Goal: Task Accomplishment & Management: Complete application form

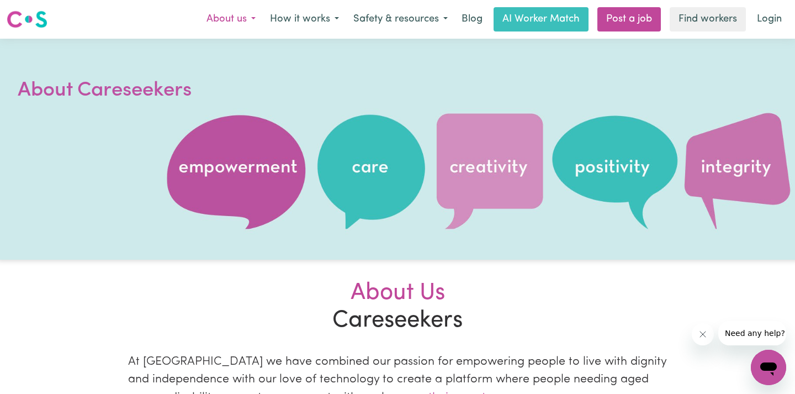
click at [249, 23] on button "About us" at bounding box center [230, 19] width 63 height 23
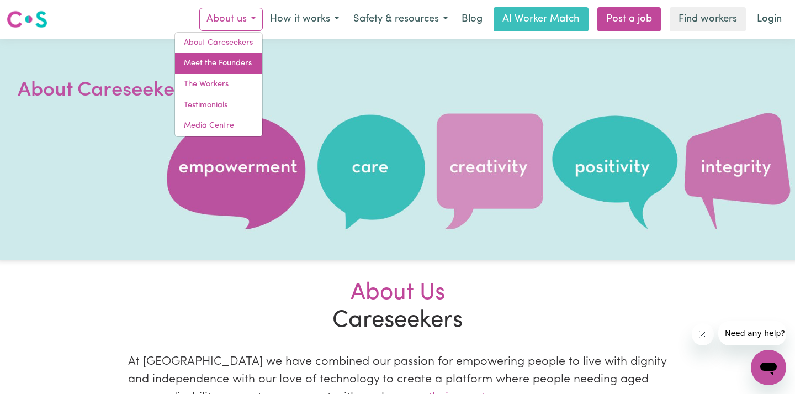
click at [237, 63] on link "Meet the Founders" at bounding box center [218, 63] width 87 height 21
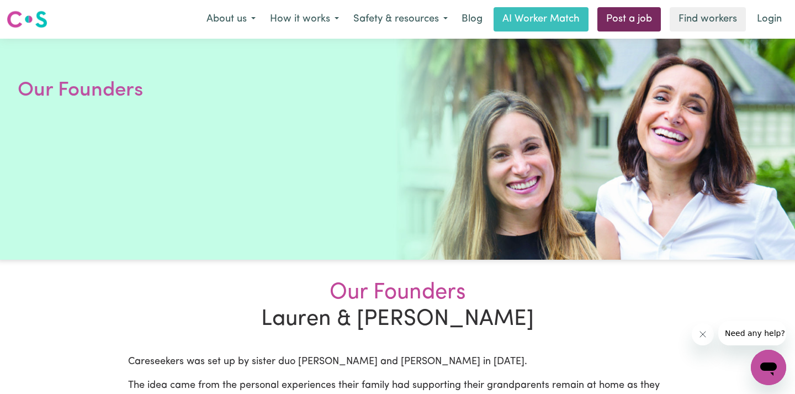
click at [614, 18] on link "Post a job" at bounding box center [628, 19] width 63 height 24
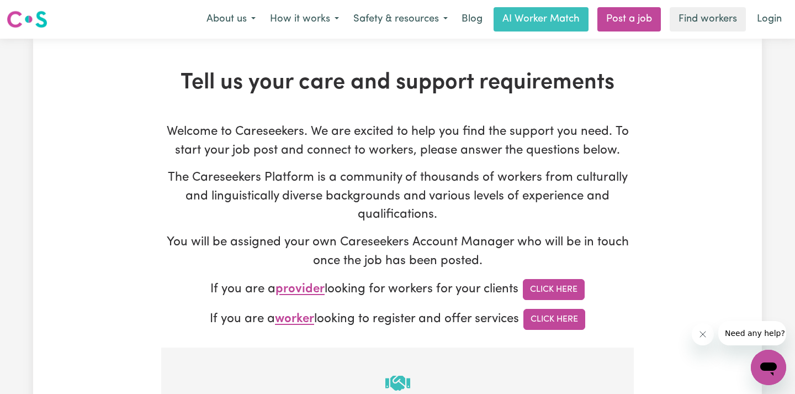
click at [466, 133] on p "Welcome to Careseekers. We are excited to help you find the support you need. T…" at bounding box center [397, 141] width 472 height 37
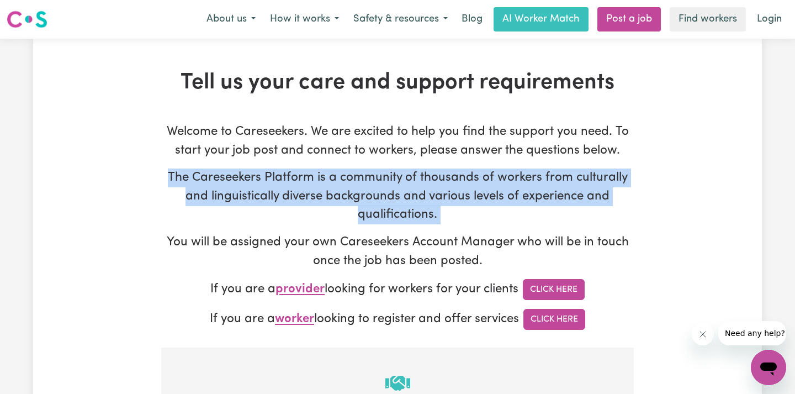
click at [470, 177] on p "The Careseekers Platform is a community of thousands of workers from culturally…" at bounding box center [397, 196] width 472 height 56
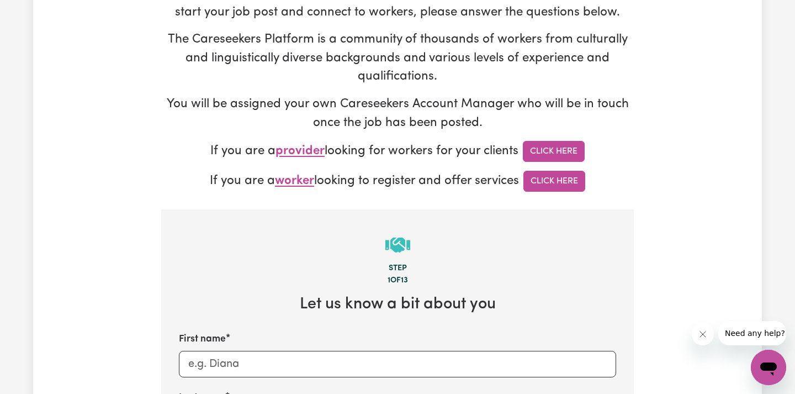
scroll to position [25, 0]
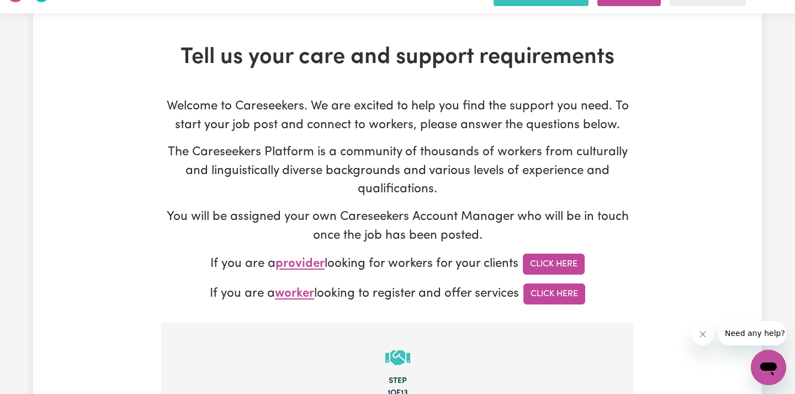
click at [357, 262] on p "If you are a provider looking for workers for your clients Click Here" at bounding box center [397, 263] width 472 height 21
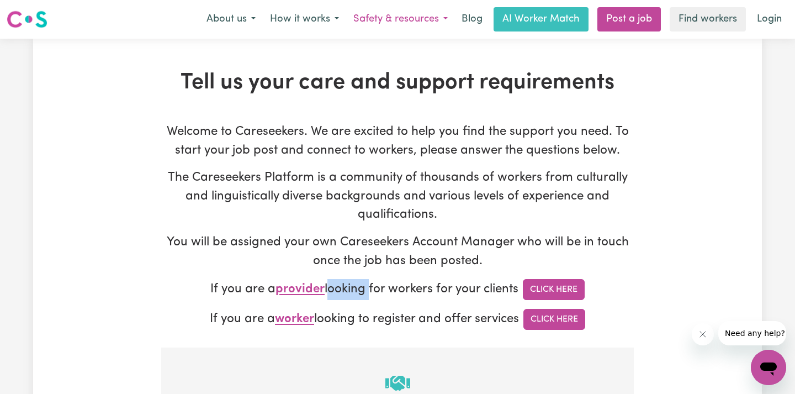
click at [403, 18] on button "Safety & resources" at bounding box center [400, 19] width 109 height 23
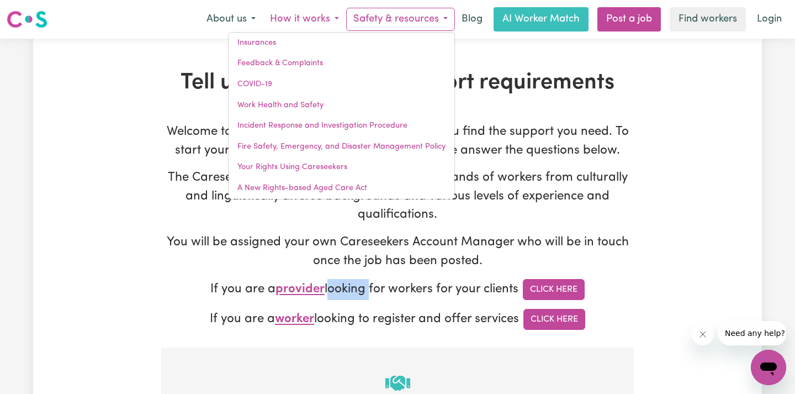
click at [298, 15] on button "How it works" at bounding box center [304, 19] width 83 height 23
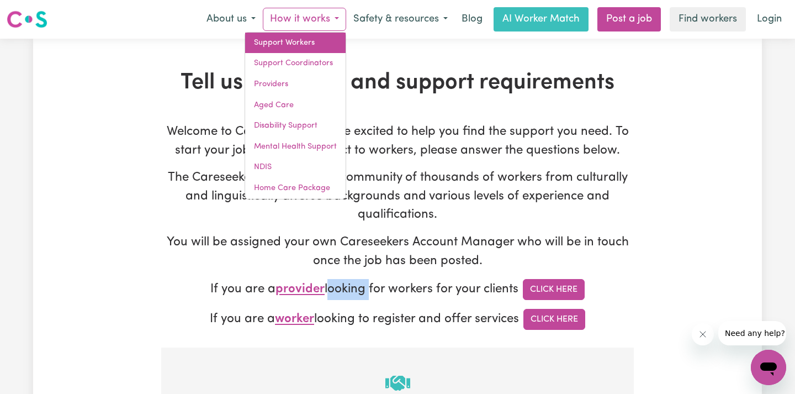
click at [318, 43] on link "Support Workers" at bounding box center [295, 43] width 100 height 21
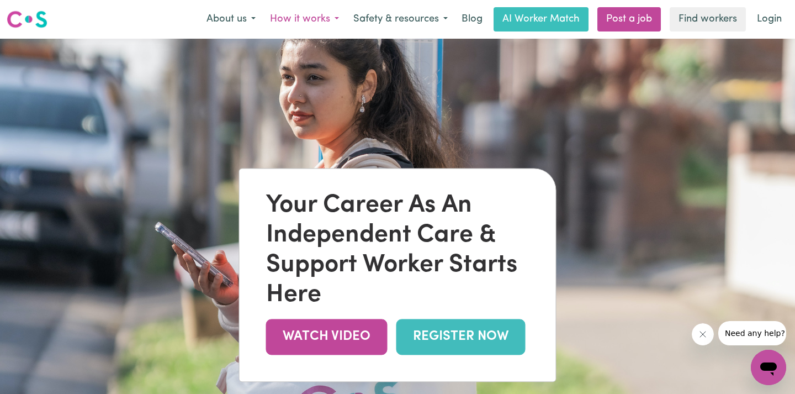
click at [317, 18] on button "How it works" at bounding box center [304, 19] width 83 height 23
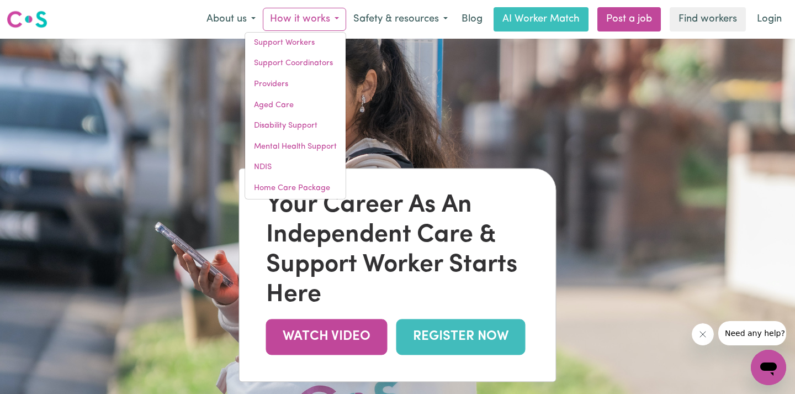
click at [317, 18] on button "How it works" at bounding box center [304, 19] width 83 height 23
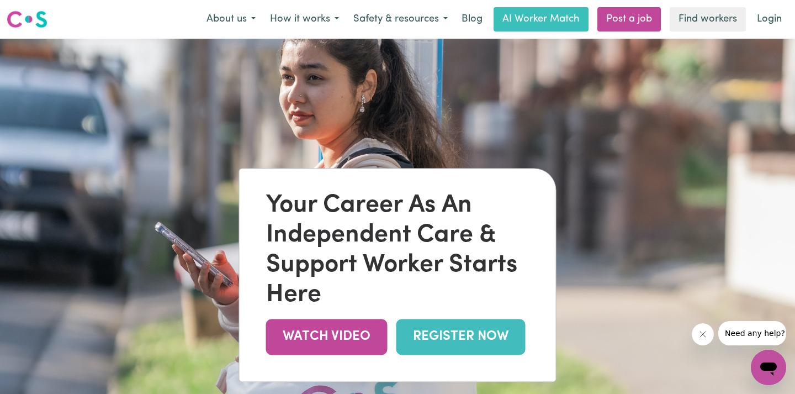
scroll to position [71, 0]
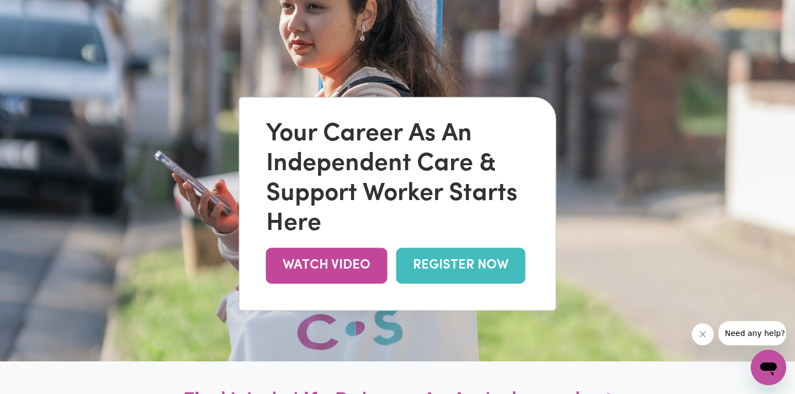
click at [415, 265] on link "REGISTER NOW" at bounding box center [460, 265] width 129 height 36
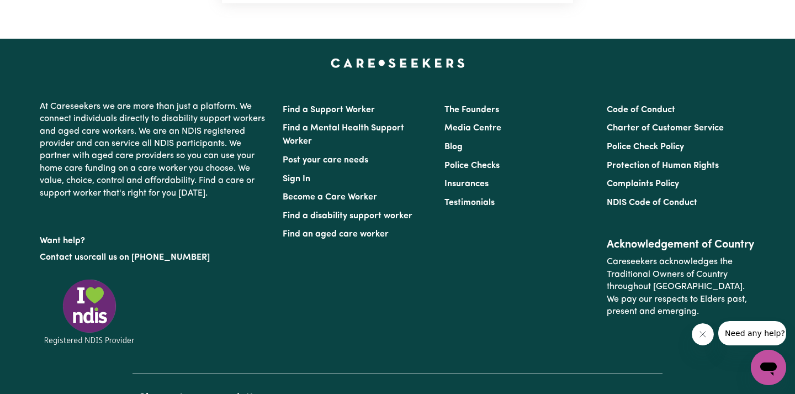
scroll to position [819, 0]
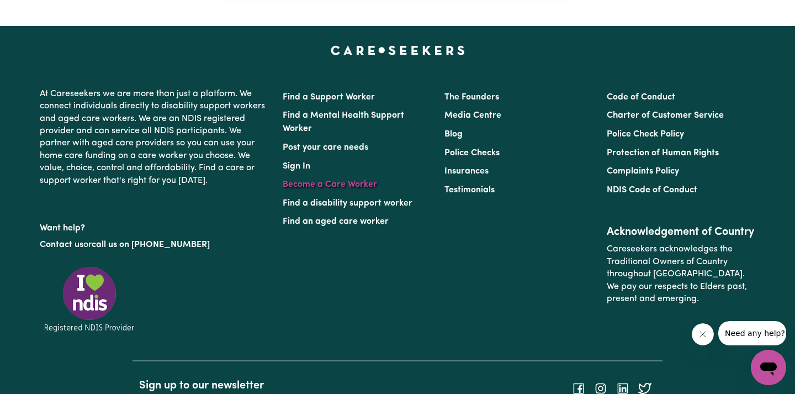
click at [337, 186] on link "Become a Care Worker" at bounding box center [330, 184] width 94 height 9
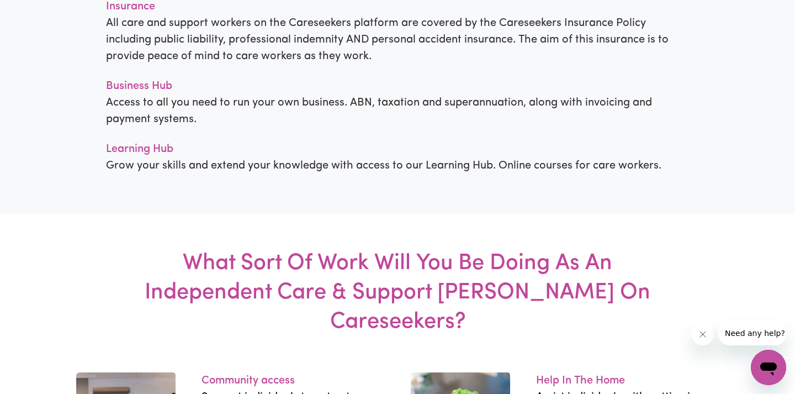
scroll to position [1161, 0]
